Goal: Task Accomplishment & Management: Manage account settings

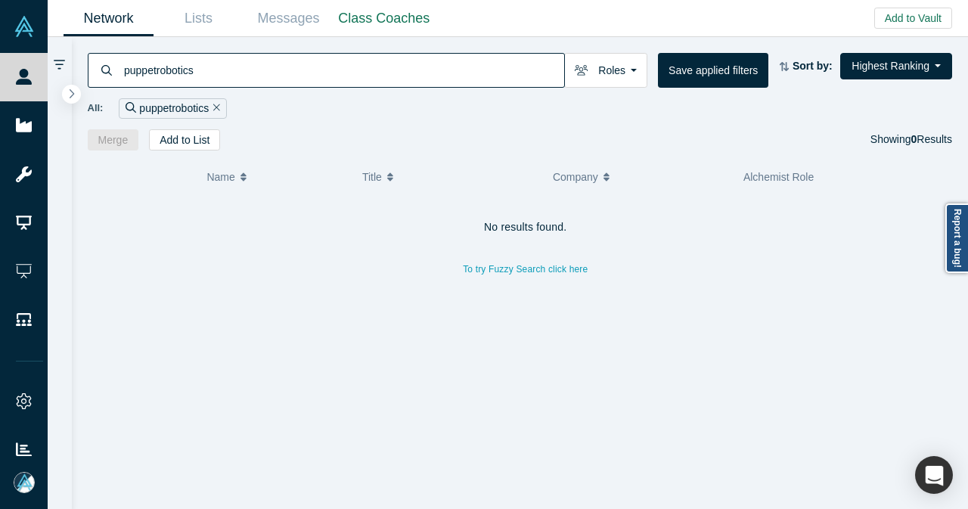
click at [107, 72] on div "puppetrobotics" at bounding box center [326, 70] width 477 height 35
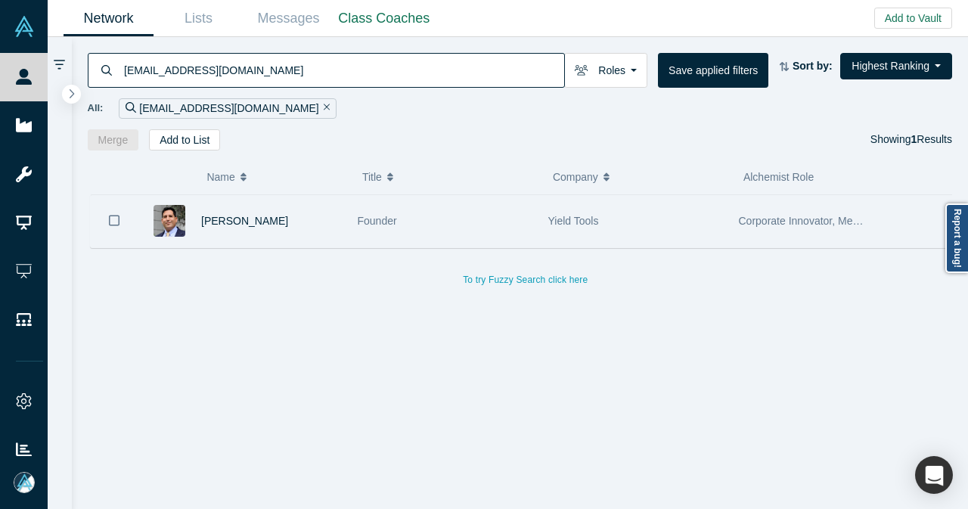
click at [410, 209] on div "Founder" at bounding box center [445, 221] width 175 height 52
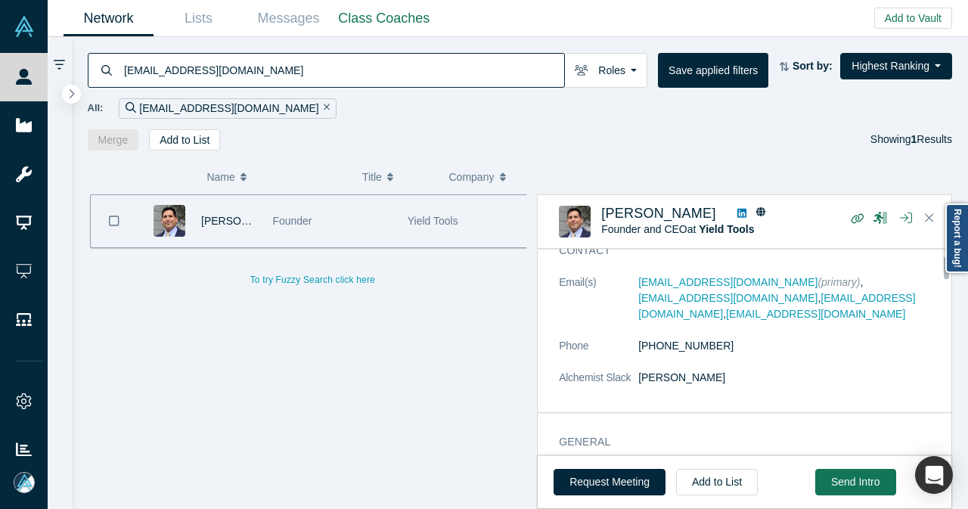
scroll to position [76, 0]
drag, startPoint x: 274, startPoint y: 78, endPoint x: 116, endPoint y: 82, distance: 157.3
click at [116, 82] on div "will@cartesianventures.com" at bounding box center [326, 70] width 477 height 35
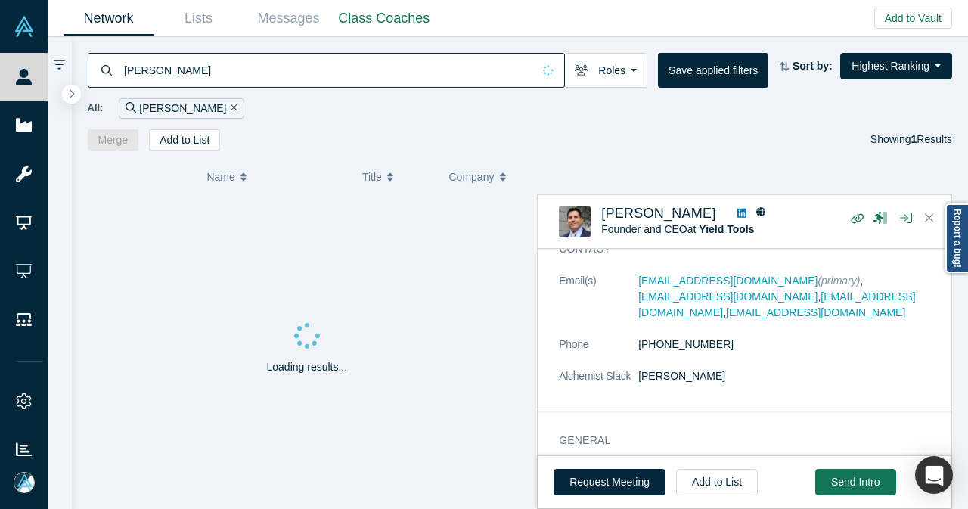
type input "steven tamm"
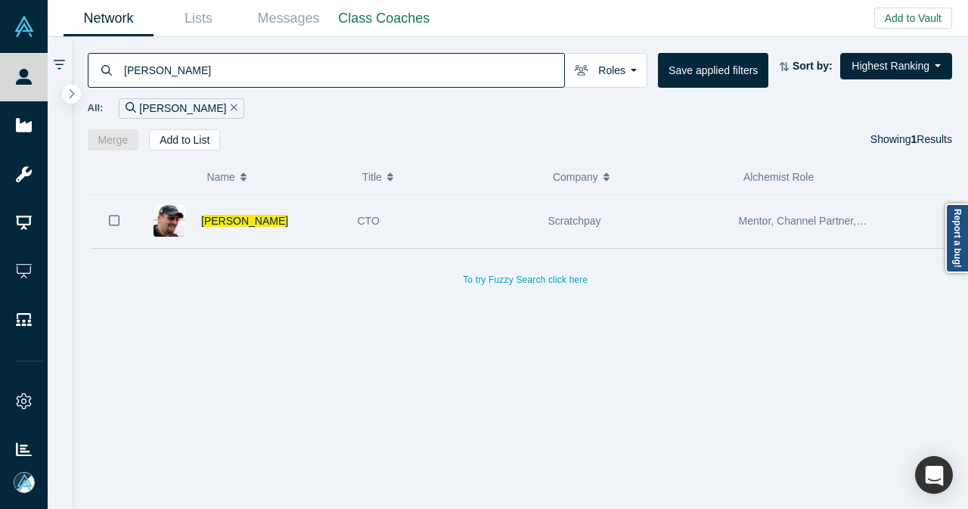
click at [324, 211] on div "[PERSON_NAME]" at bounding box center [271, 221] width 141 height 52
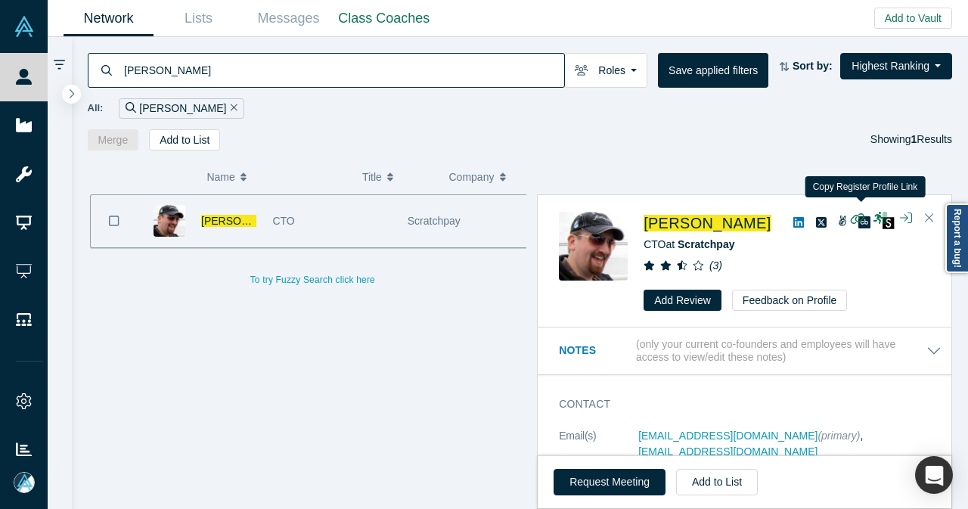
click at [863, 213] on icon "button" at bounding box center [858, 218] width 14 height 11
click at [711, 219] on span "[PERSON_NAME]" at bounding box center [706, 223] width 127 height 17
click at [206, 23] on link "Lists" at bounding box center [198, 19] width 90 height 36
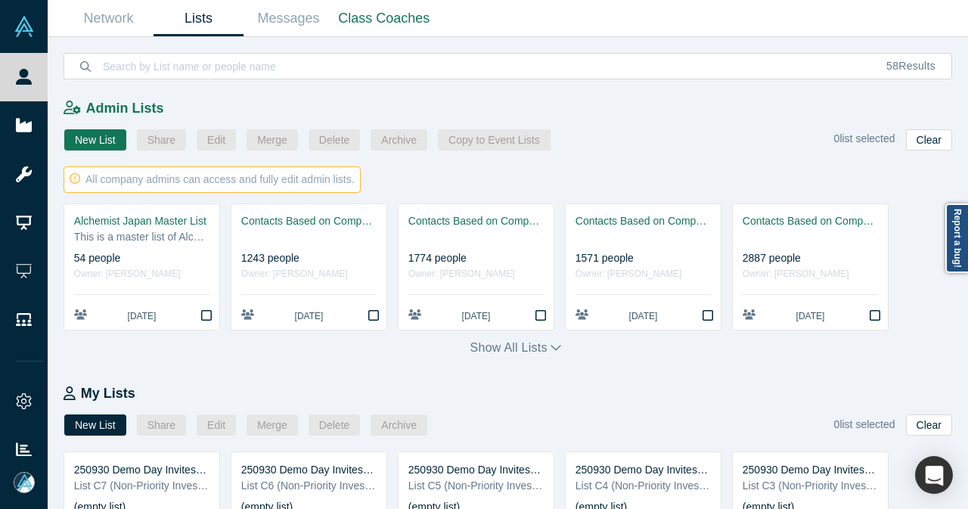
scroll to position [151, 0]
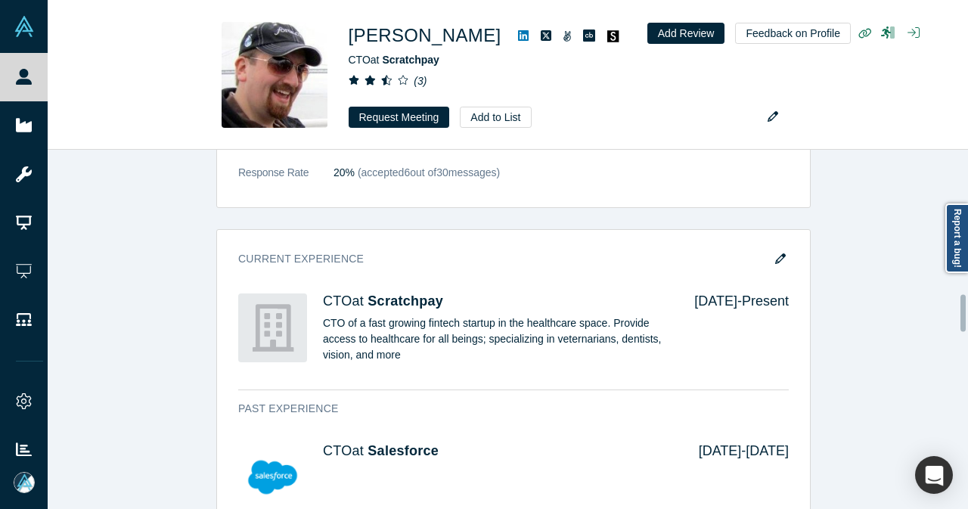
scroll to position [1437, 0]
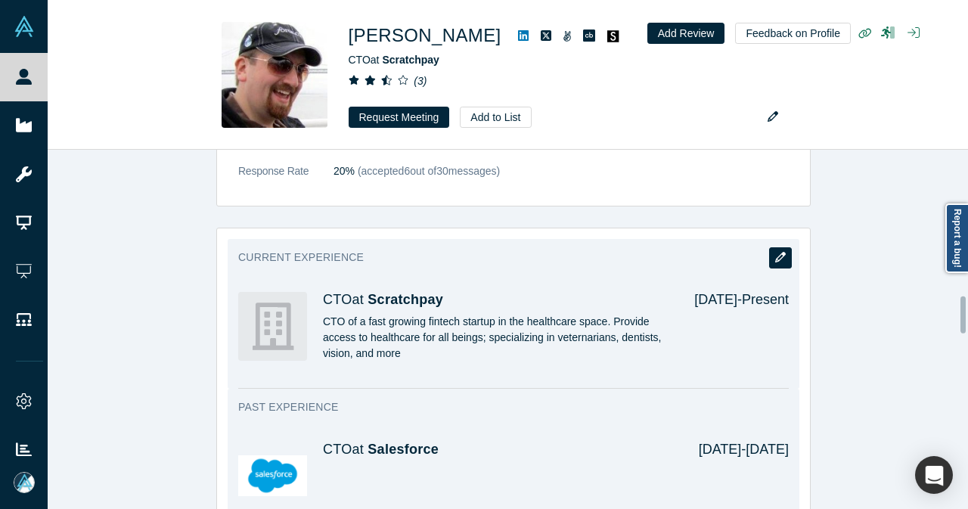
click at [771, 259] on button "button" at bounding box center [780, 257] width 23 height 21
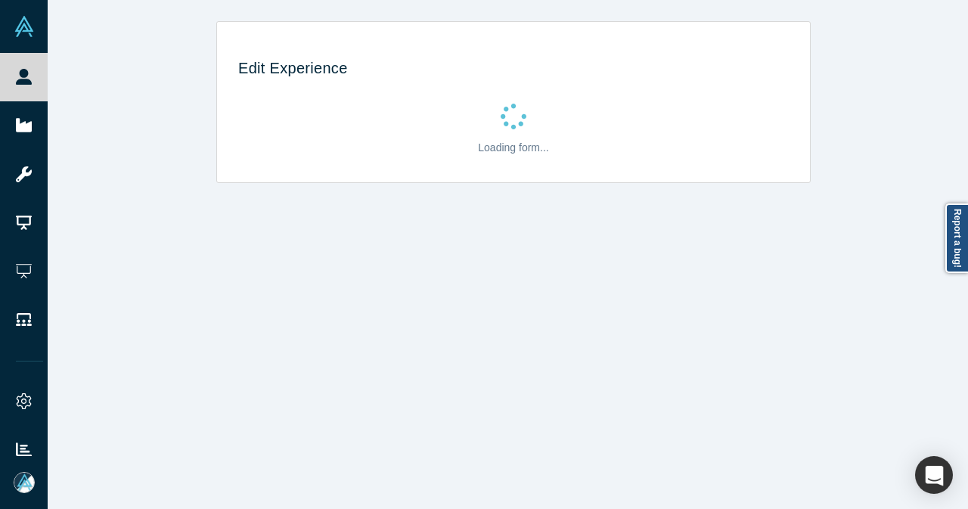
scroll to position [0, 0]
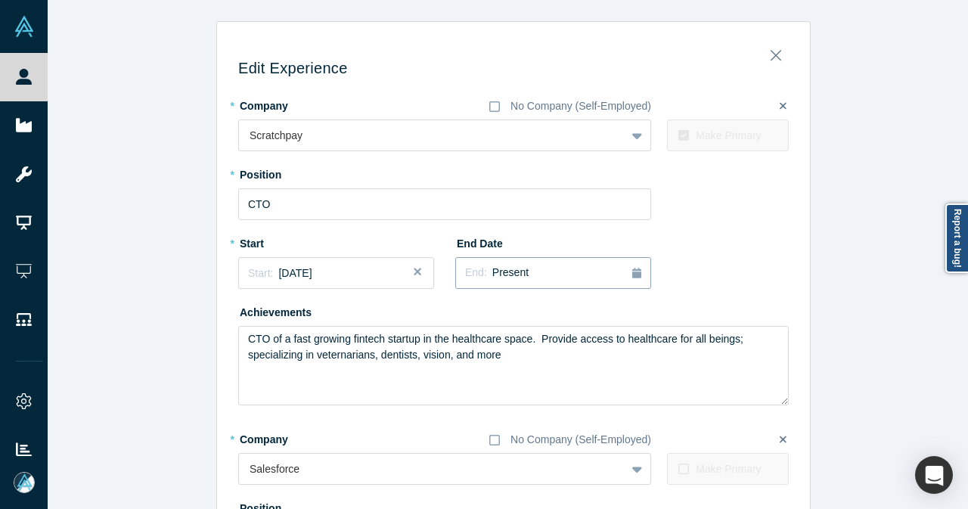
click at [536, 277] on div "End: Present" at bounding box center [553, 273] width 176 height 17
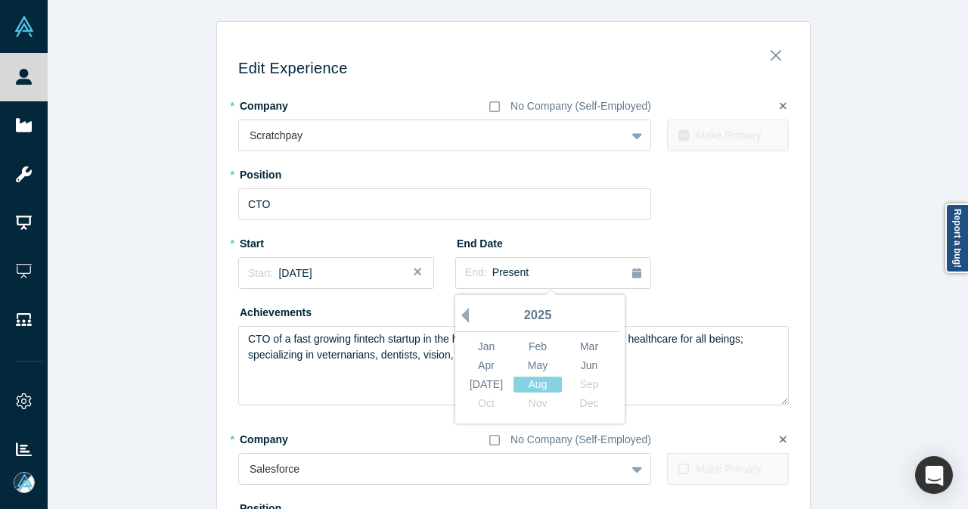
click at [460, 311] on button "Previous Year" at bounding box center [461, 315] width 15 height 15
click at [576, 408] on div "Dec" at bounding box center [589, 403] width 48 height 16
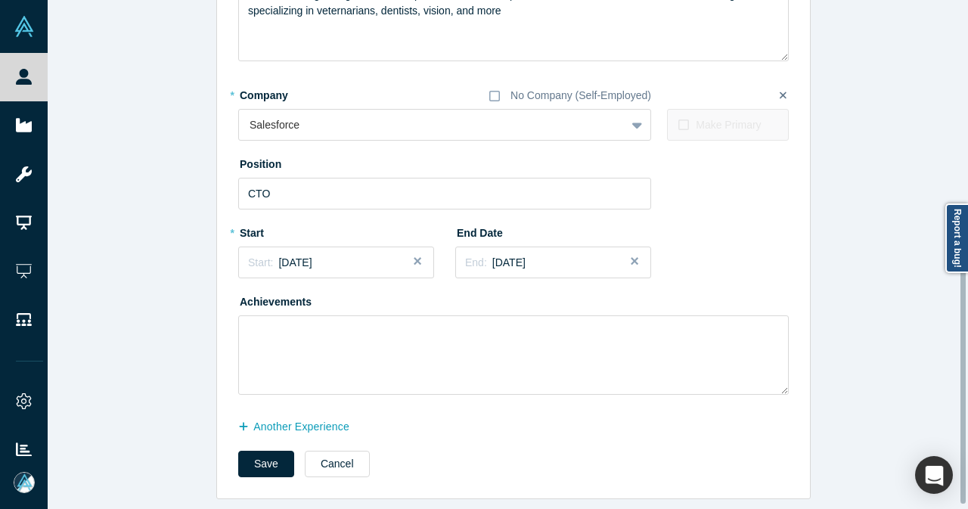
scroll to position [354, 0]
click at [312, 414] on button "another Experience" at bounding box center [301, 427] width 127 height 26
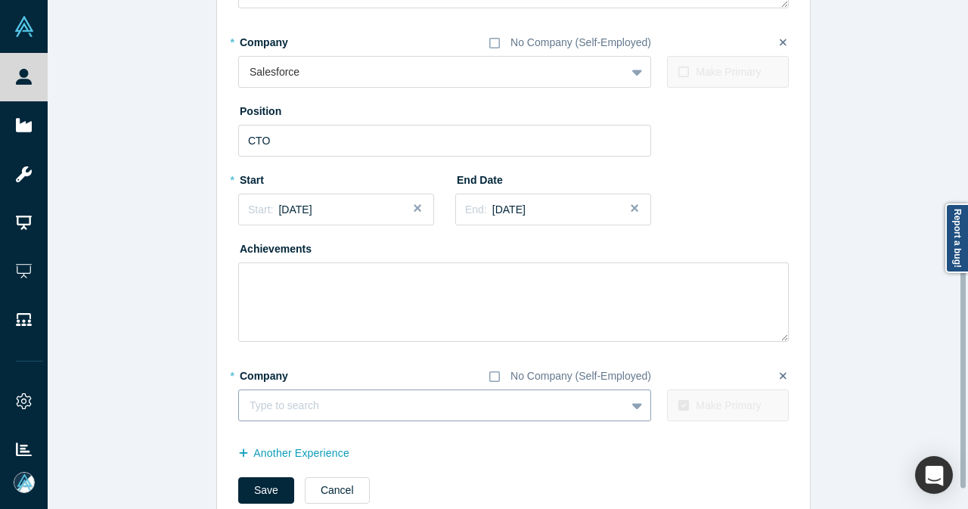
scroll to position [432, 0]
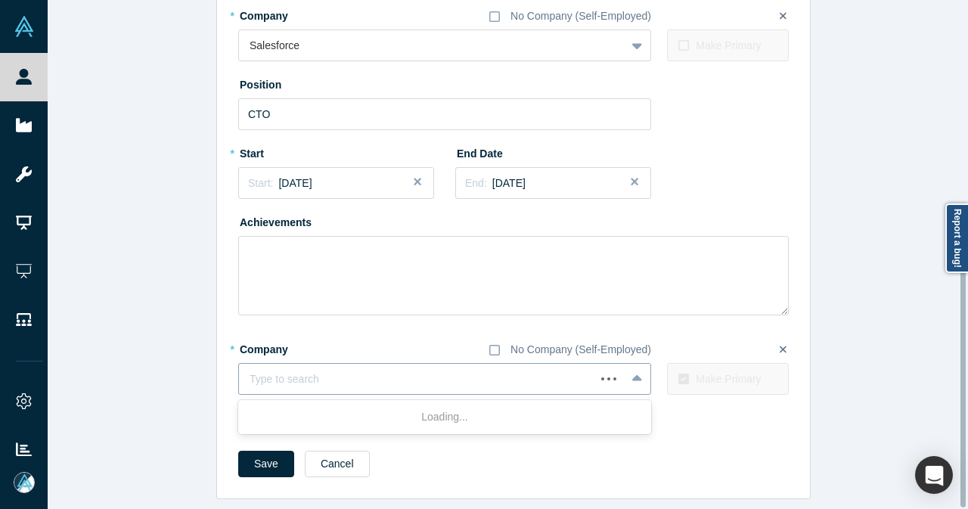
click at [342, 372] on div at bounding box center [417, 379] width 335 height 19
type input "Okta"
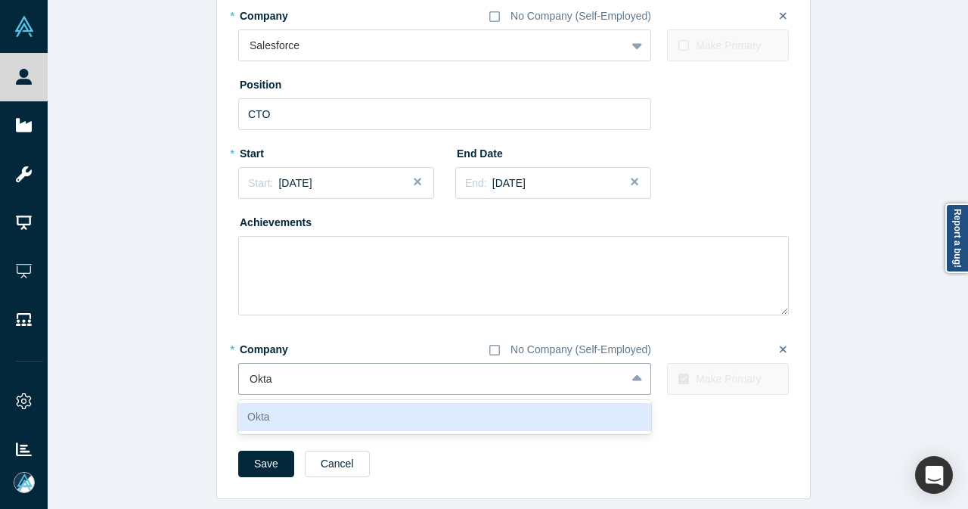
click at [307, 403] on div "Okta" at bounding box center [444, 417] width 413 height 28
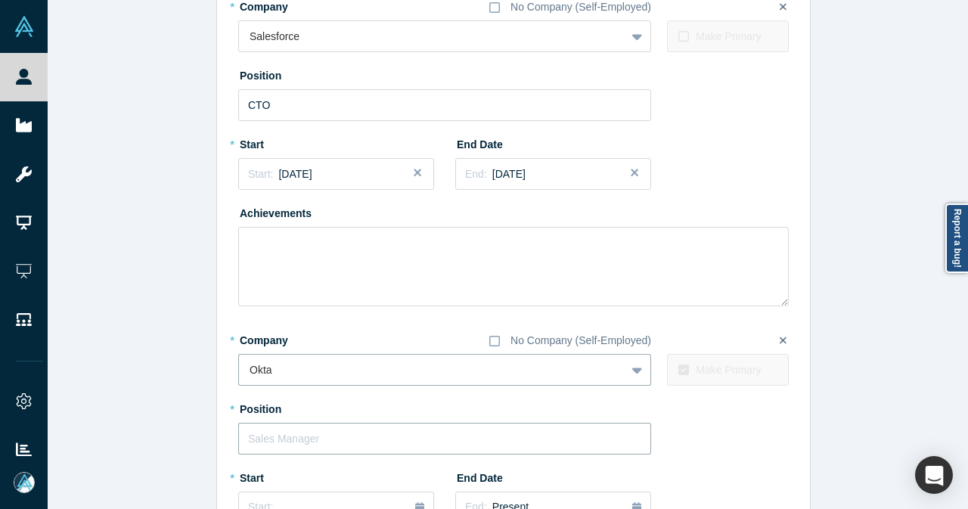
click at [284, 437] on input "text" at bounding box center [444, 439] width 413 height 32
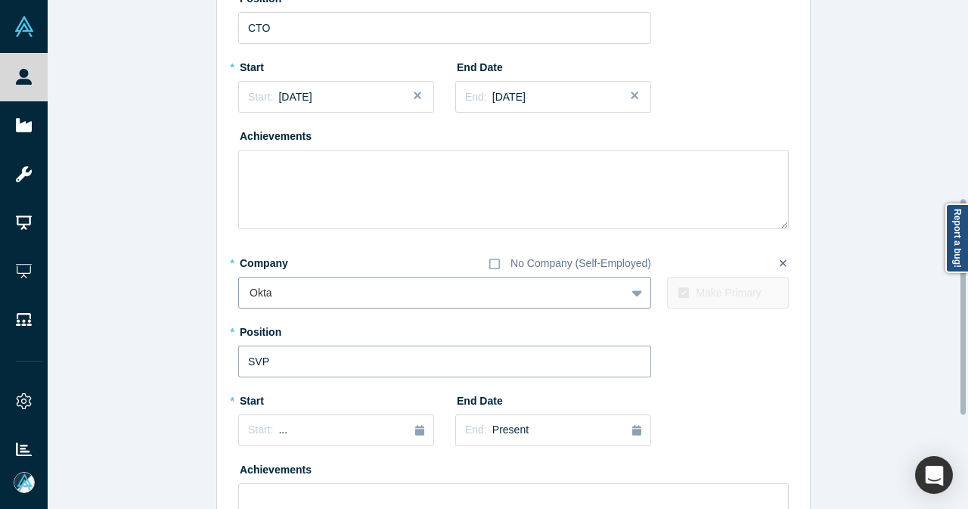
scroll to position [584, 0]
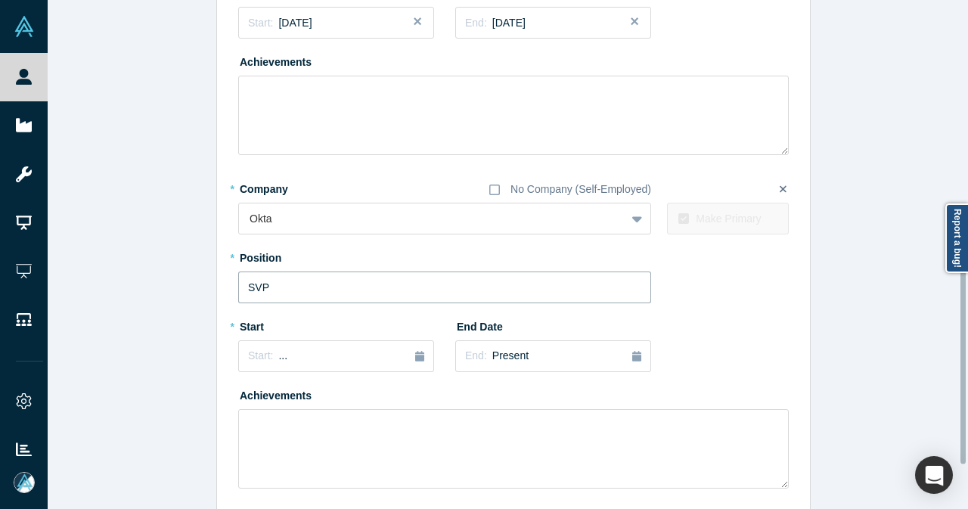
type input "SVP"
click at [322, 362] on div "Start: ..." at bounding box center [336, 356] width 176 height 17
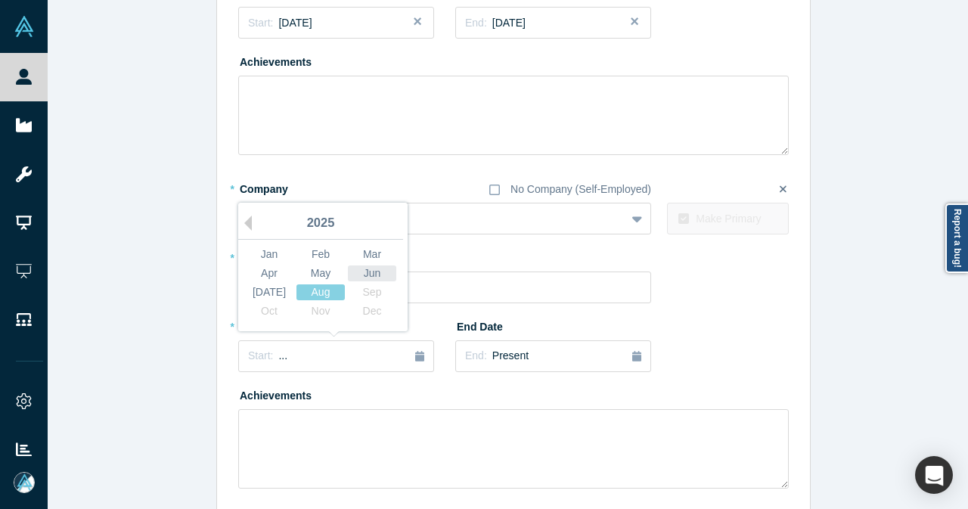
click at [364, 276] on div "Jun" at bounding box center [372, 273] width 48 height 16
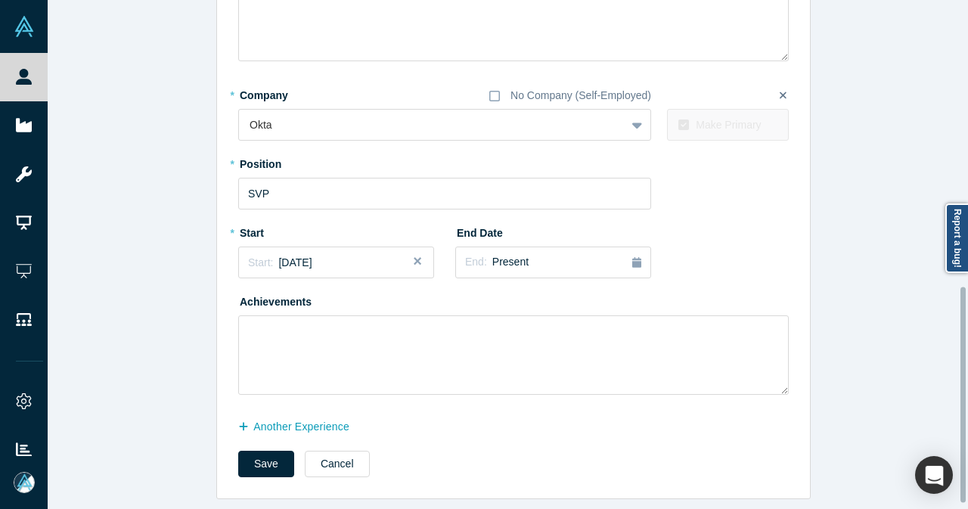
scroll to position [687, 0]
click at [261, 460] on button "Save" at bounding box center [266, 464] width 56 height 26
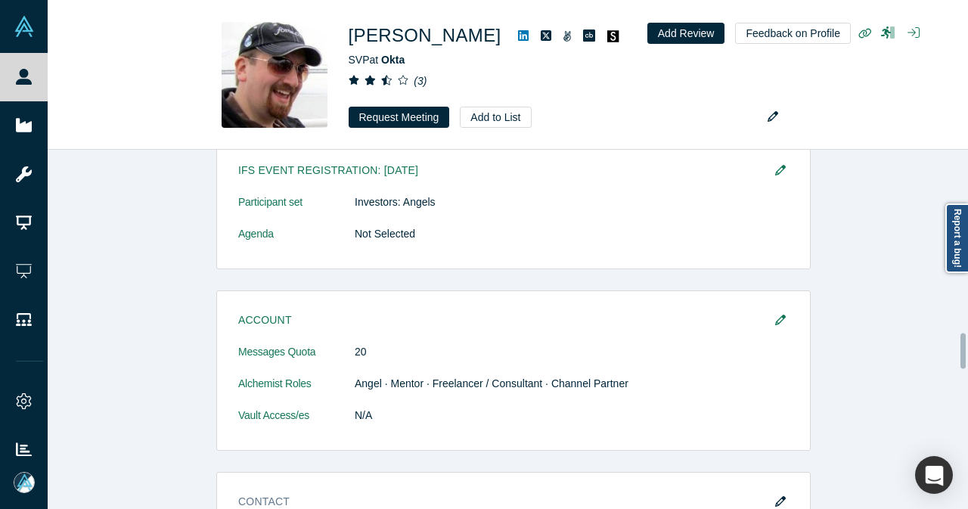
scroll to position [0, 0]
